Goal: Task Accomplishment & Management: Manage account settings

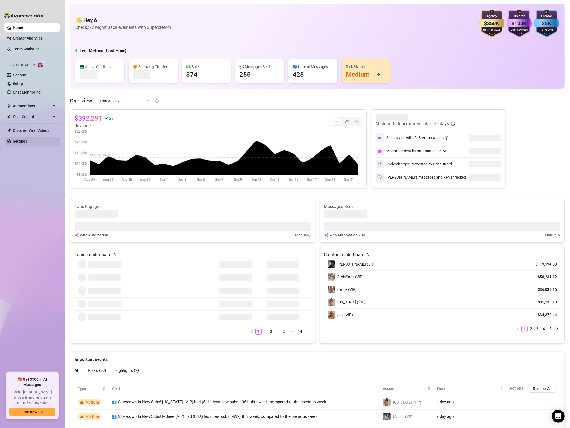
click at [21, 141] on link "Settings" at bounding box center [20, 141] width 14 height 4
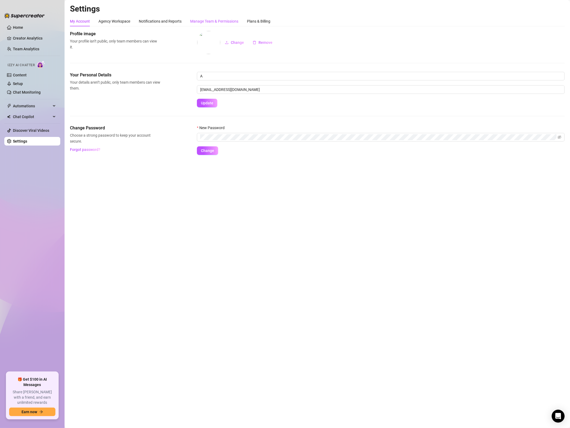
click at [218, 21] on div "Manage Team & Permissions" at bounding box center [214, 21] width 48 height 6
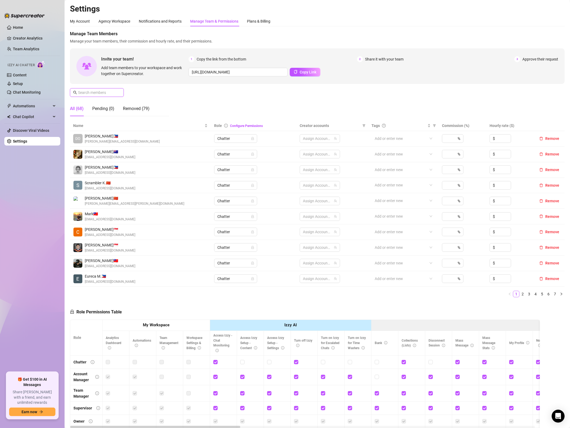
click at [112, 93] on input "text" at bounding box center [97, 93] width 38 height 6
click at [112, 92] on input "text" at bounding box center [97, 93] width 38 height 6
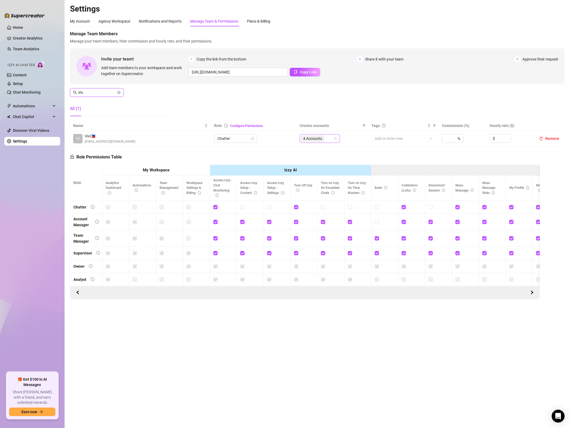
click at [324, 140] on span "4 Accounts" at bounding box center [313, 138] width 24 height 6
type input "Viv"
click at [307, 150] on input "Select all" at bounding box center [308, 150] width 4 height 4
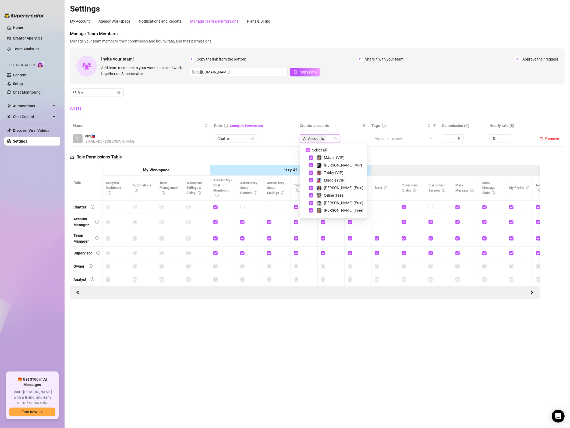
click at [307, 150] on input "Select all" at bounding box center [308, 150] width 4 height 4
checkbox input "false"
click at [310, 191] on span "Select tree node" at bounding box center [311, 189] width 4 height 4
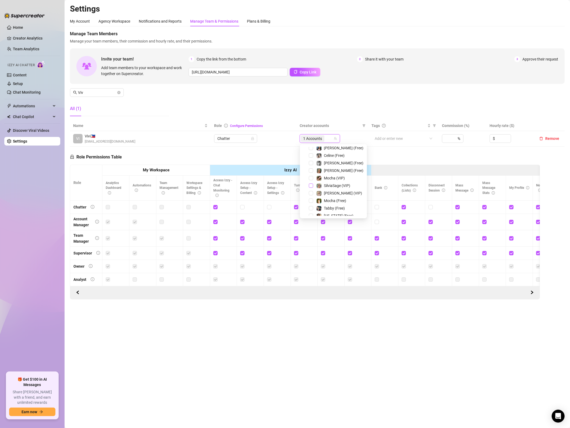
click at [312, 183] on span "Select tree node" at bounding box center [311, 185] width 4 height 4
click at [144, 146] on td "VI Vivi 🇵🇭 [EMAIL_ADDRESS][DOMAIN_NAME]" at bounding box center [140, 139] width 141 height 16
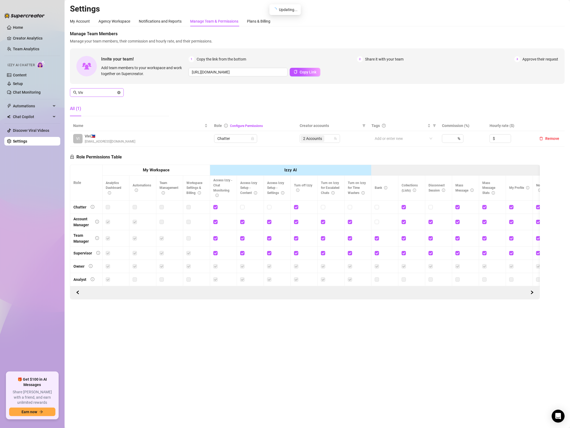
click at [120, 91] on icon "close-circle" at bounding box center [118, 92] width 3 height 3
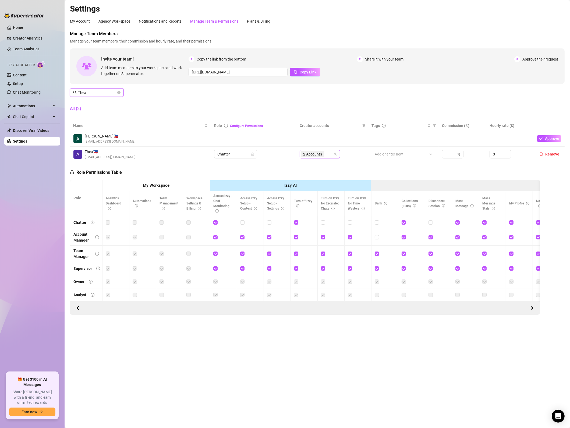
click at [324, 153] on span "2 Accounts" at bounding box center [313, 154] width 24 height 6
type input "Thea"
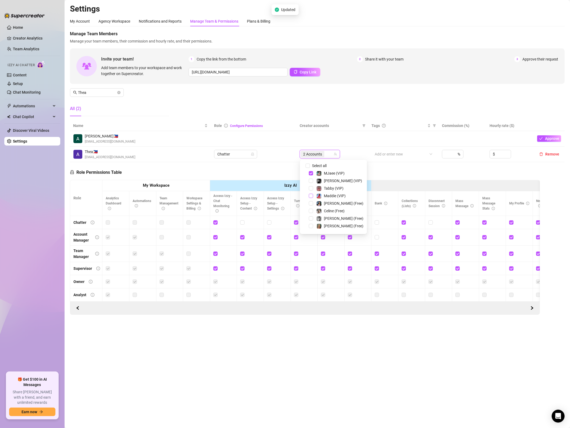
click at [312, 204] on span "Select tree node" at bounding box center [311, 203] width 4 height 4
click at [309, 196] on span "Select tree node" at bounding box center [311, 196] width 4 height 4
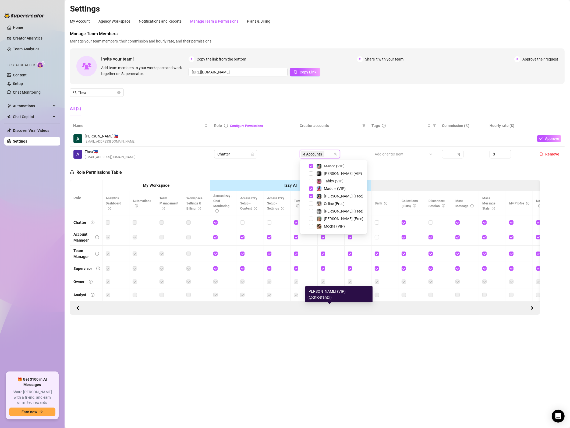
scroll to position [0, 0]
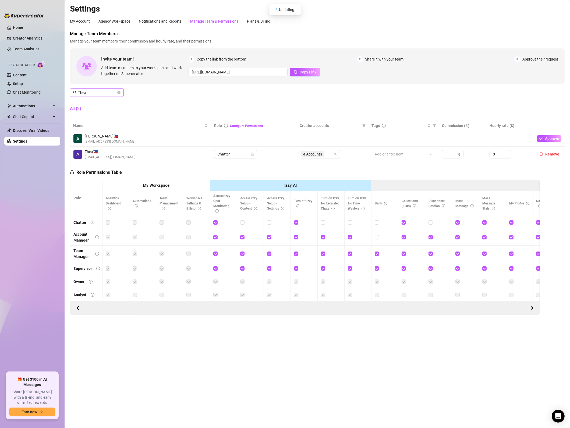
click at [118, 93] on icon "close-circle" at bounding box center [118, 92] width 3 height 3
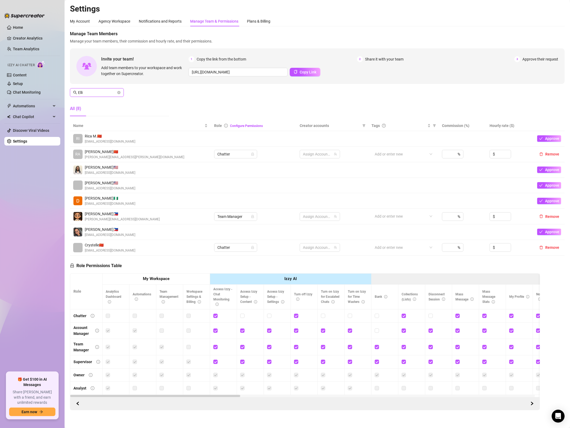
type input "[PERSON_NAME]"
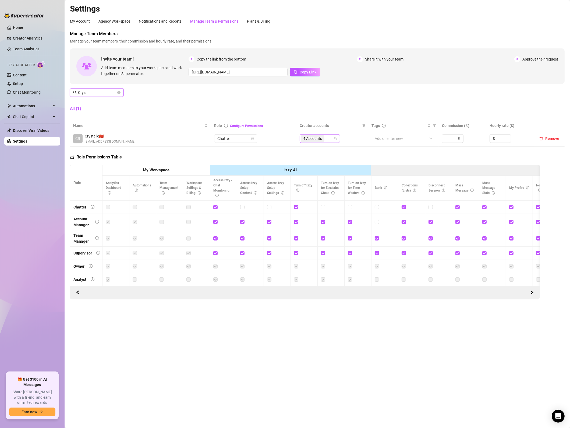
click at [330, 140] on div "4 Accounts" at bounding box center [317, 139] width 33 height 8
type input "Crys"
click at [312, 190] on span "Select tree node" at bounding box center [311, 191] width 4 height 4
drag, startPoint x: 312, startPoint y: 199, endPoint x: 250, endPoint y: 159, distance: 73.6
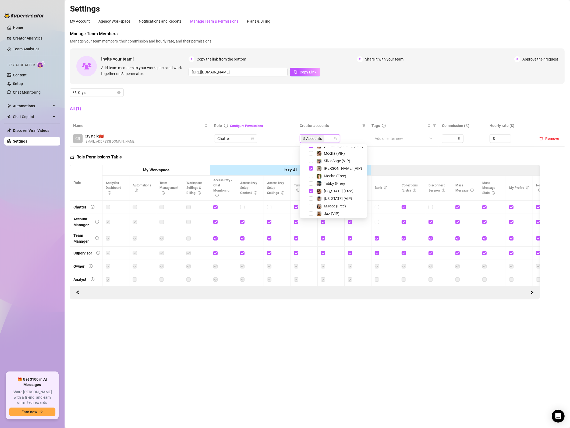
click at [312, 199] on span "Select tree node" at bounding box center [311, 198] width 4 height 4
click at [250, 159] on div "Role Permissions Table Role My Workspace Izzy AI OnlyFans Side Menu OnlyFans Ch…" at bounding box center [305, 223] width 470 height 153
click at [437, 372] on main "Settings My Account Agency Workspace Notifications and Reports Manage Team & Pe…" at bounding box center [318, 214] width 506 height 428
click at [119, 91] on icon "close-circle" at bounding box center [118, 92] width 3 height 3
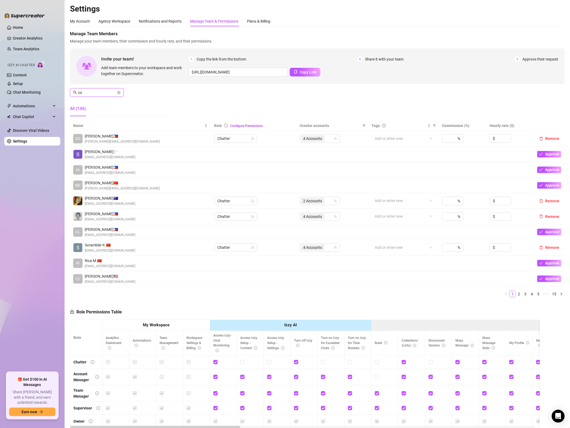
type input "c"
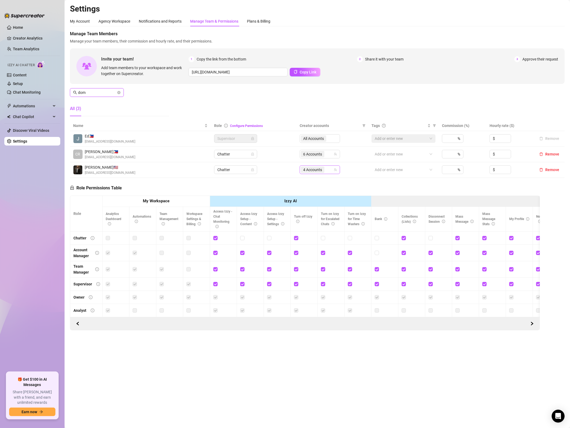
click at [325, 172] on div "4 Accounts" at bounding box center [313, 170] width 25 height 8
type input "dom"
click at [310, 228] on span "Select tree node" at bounding box center [311, 227] width 4 height 4
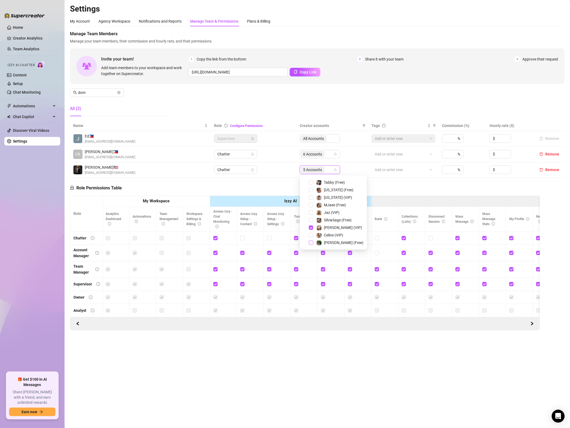
click at [311, 243] on span "Select tree node" at bounding box center [311, 243] width 4 height 4
click at [312, 234] on span "Select tree node" at bounding box center [311, 235] width 4 height 4
click at [312, 187] on span "Select tree node" at bounding box center [311, 187] width 4 height 4
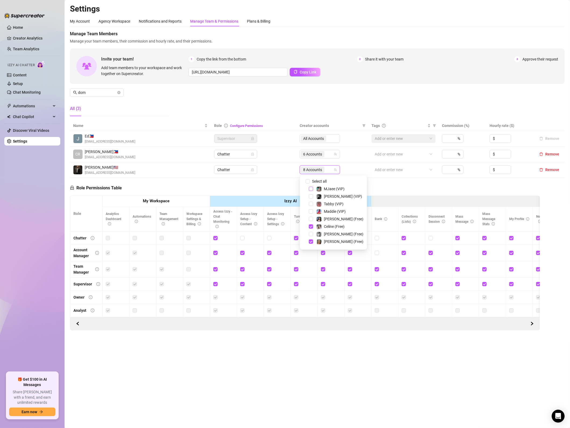
click at [311, 188] on span "Select tree node" at bounding box center [311, 189] width 4 height 4
click at [311, 238] on span "Select tree node" at bounding box center [311, 237] width 4 height 4
click at [405, 195] on div "Role Permissions Table Role My Workspace Izzy AI OnlyFans Side Menu OnlyFans Ch…" at bounding box center [305, 254] width 470 height 153
click at [300, 397] on main "Settings My Account Agency Workspace Notifications and Reports Manage Team & Pe…" at bounding box center [318, 214] width 506 height 428
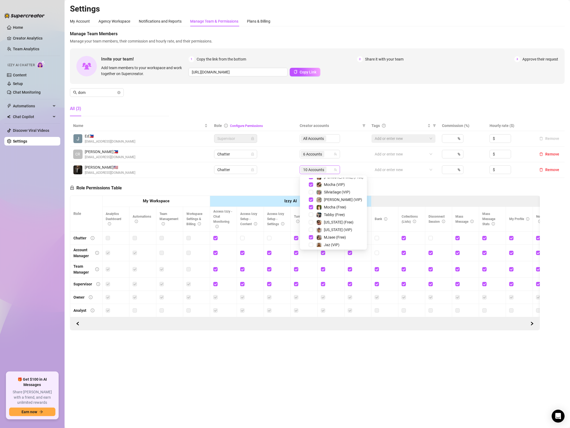
click at [324, 171] on span "10 Accounts" at bounding box center [313, 170] width 21 height 6
click at [310, 210] on span "Select tree node" at bounding box center [311, 209] width 4 height 4
click at [310, 232] on span "Select tree node" at bounding box center [311, 232] width 4 height 4
click at [311, 218] on span "Select tree node" at bounding box center [311, 217] width 4 height 4
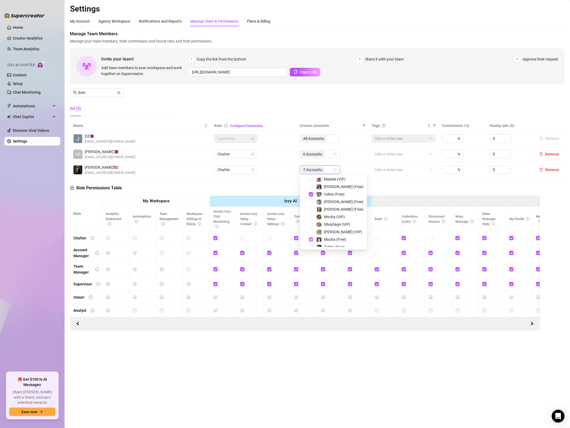
click at [310, 241] on span "Select tree node" at bounding box center [311, 239] width 4 height 4
click at [373, 187] on div "Role Permissions Table Role My Workspace Izzy AI OnlyFans Side Menu OnlyFans Ch…" at bounding box center [305, 254] width 470 height 153
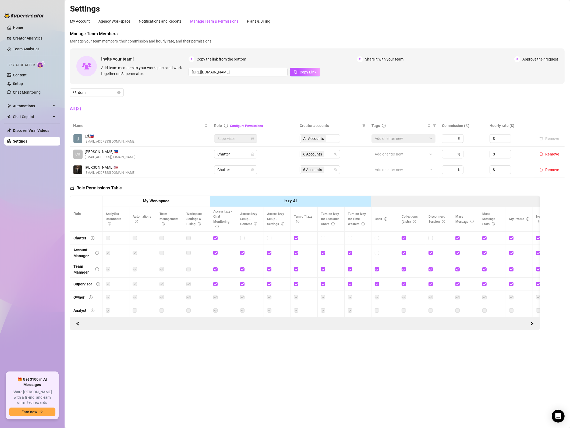
click at [376, 186] on div "Role Permissions Table Role My Workspace Izzy AI OnlyFans Side Menu OnlyFans Ch…" at bounding box center [305, 254] width 470 height 153
click at [334, 169] on icon "team" at bounding box center [335, 169] width 3 height 3
drag, startPoint x: 247, startPoint y: 190, endPoint x: 244, endPoint y: 169, distance: 22.0
click at [247, 190] on div "Role Permissions Table Role My Workspace Izzy AI OnlyFans Side Menu OnlyFans Ch…" at bounding box center [305, 254] width 470 height 153
click at [119, 92] on icon "close-circle" at bounding box center [118, 92] width 3 height 3
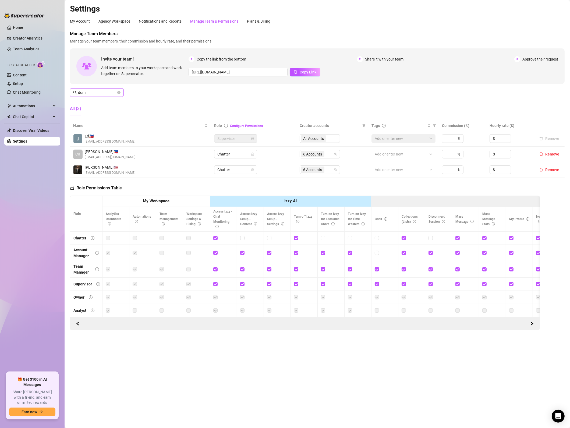
click at [119, 93] on span at bounding box center [118, 93] width 3 height 6
click at [119, 92] on span at bounding box center [118, 93] width 3 height 6
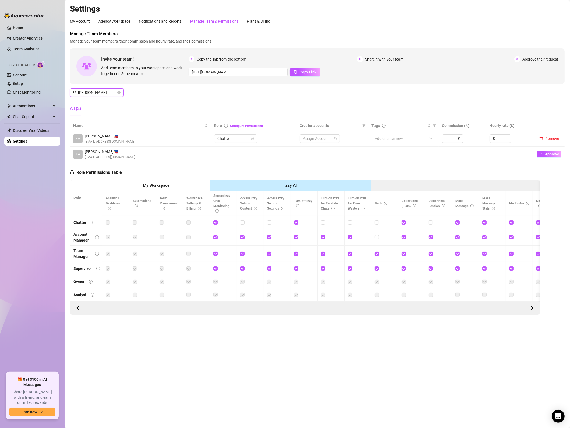
type input "[PERSON_NAME]"
click at [304, 139] on span "4 Accounts" at bounding box center [312, 139] width 19 height 6
click at [310, 146] on td "71080371, 85688416, 412994281, 35796613 4 Accounts" at bounding box center [332, 139] width 72 height 16
click at [308, 149] on td at bounding box center [332, 155] width 72 height 16
click at [308, 138] on span "4 Accounts" at bounding box center [312, 139] width 19 height 6
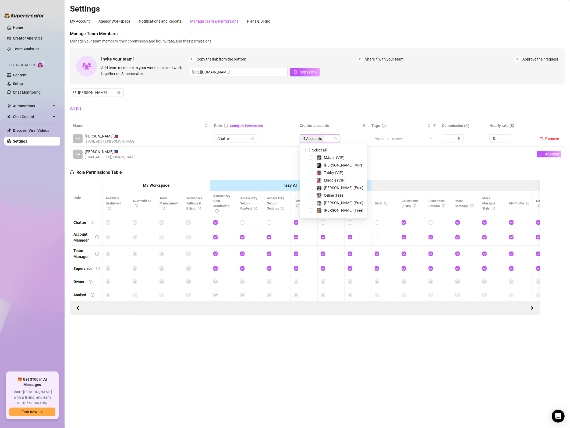
click at [317, 151] on span "Select all" at bounding box center [319, 150] width 19 height 6
click at [310, 151] on input "Select all" at bounding box center [308, 150] width 4 height 4
click at [317, 151] on span "Select all" at bounding box center [319, 150] width 19 height 6
click at [310, 151] on input "Select all" at bounding box center [308, 150] width 4 height 4
checkbox input "false"
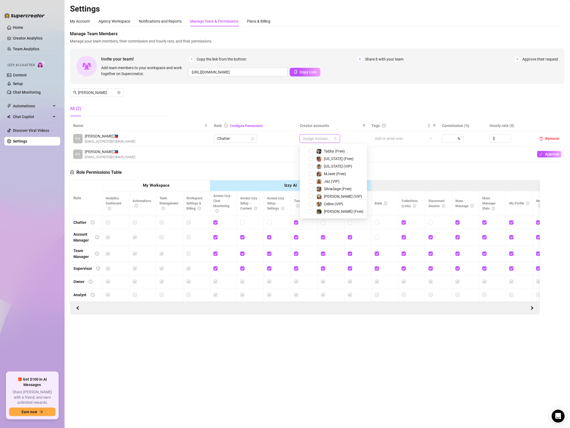
scroll to position [104, 0]
click at [311, 182] on span "Select tree node" at bounding box center [311, 181] width 4 height 4
click at [312, 152] on span "Select tree node" at bounding box center [311, 153] width 4 height 4
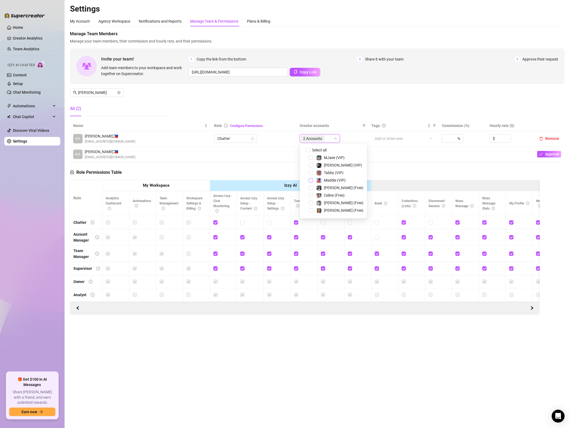
click at [311, 180] on span "Select tree node" at bounding box center [311, 180] width 4 height 4
click at [312, 187] on span "Select tree node" at bounding box center [311, 188] width 4 height 4
click at [210, 380] on main "Settings My Account Agency Workspace Notifications and Reports Manage Team & Pe…" at bounding box center [318, 214] width 506 height 428
